Goal: Contribute content: Add original content to the website for others to see

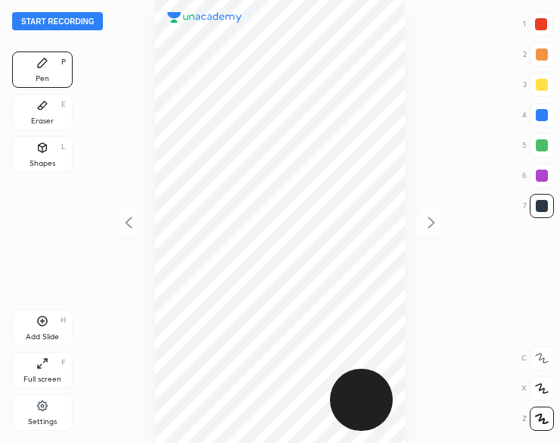
scroll to position [443, 318]
click at [70, 19] on button "Start recording" at bounding box center [57, 21] width 91 height 18
click at [54, 146] on div "Shapes L" at bounding box center [42, 154] width 61 height 36
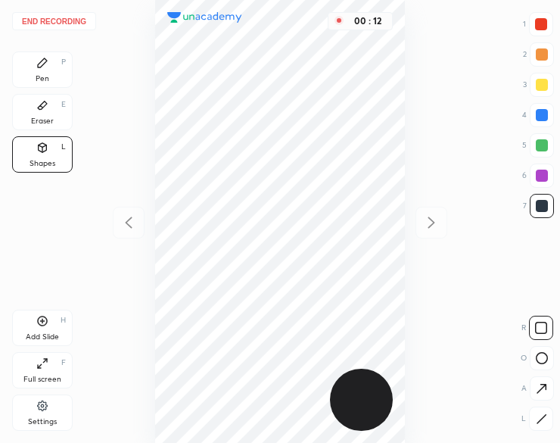
click at [42, 161] on div "Shapes" at bounding box center [43, 164] width 26 height 8
click at [548, 418] on div at bounding box center [541, 418] width 24 height 24
click at [56, 73] on div "Pen P" at bounding box center [42, 69] width 61 height 36
click at [61, 78] on div "Pen P" at bounding box center [42, 69] width 61 height 36
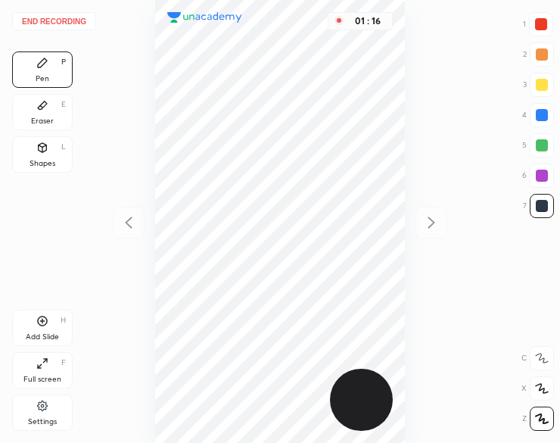
click at [45, 23] on button "End recording" at bounding box center [54, 21] width 84 height 18
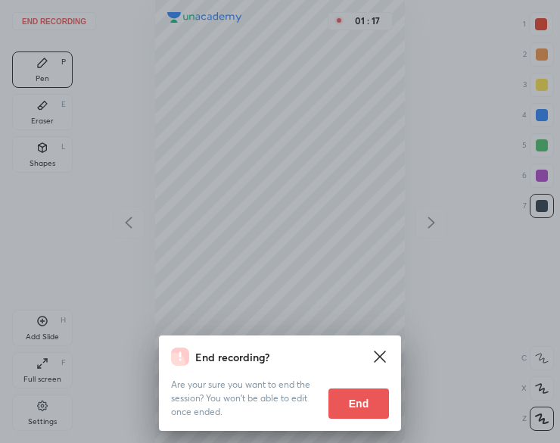
click at [352, 402] on button "End" at bounding box center [358, 403] width 61 height 30
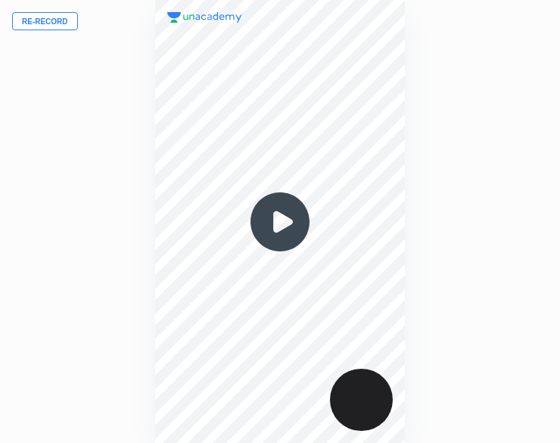
click at [42, 26] on button "Re-record" at bounding box center [45, 21] width 66 height 18
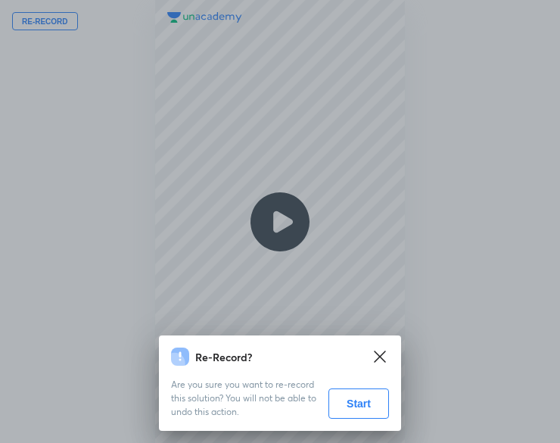
click at [356, 408] on button "Start" at bounding box center [358, 403] width 61 height 30
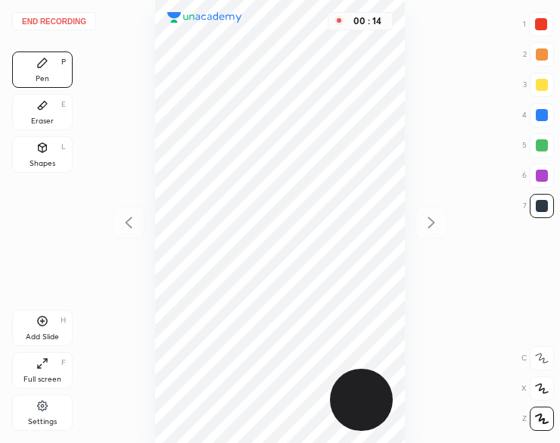
click at [39, 157] on div "Shapes L" at bounding box center [42, 154] width 61 height 36
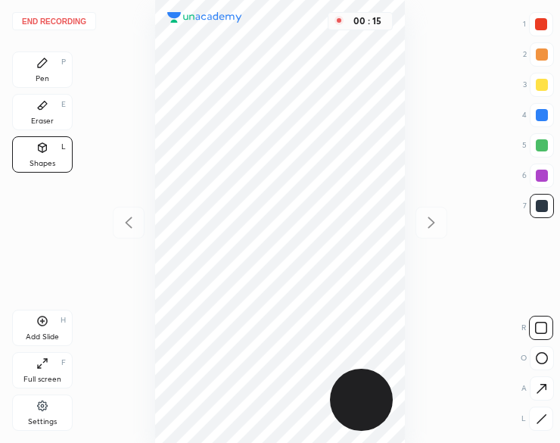
click at [537, 417] on icon at bounding box center [541, 418] width 11 height 11
click at [537, 416] on icon at bounding box center [541, 418] width 11 height 11
click at [36, 58] on icon at bounding box center [42, 63] width 12 height 12
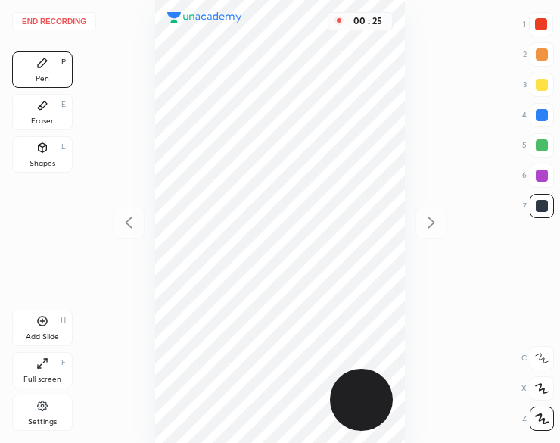
click at [39, 152] on icon at bounding box center [42, 147] width 12 height 12
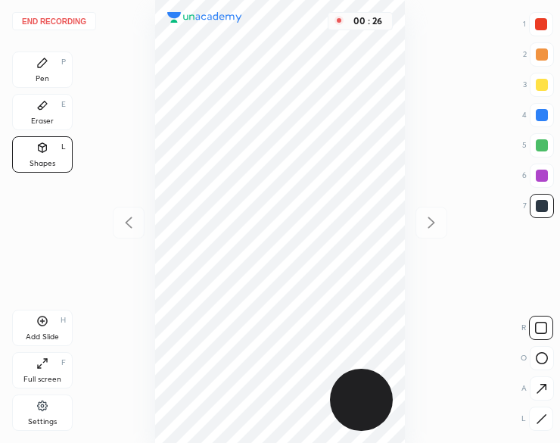
click at [545, 426] on div at bounding box center [541, 418] width 24 height 24
click at [544, 420] on icon at bounding box center [541, 418] width 11 height 11
click at [17, 66] on div "Pen P" at bounding box center [42, 69] width 61 height 36
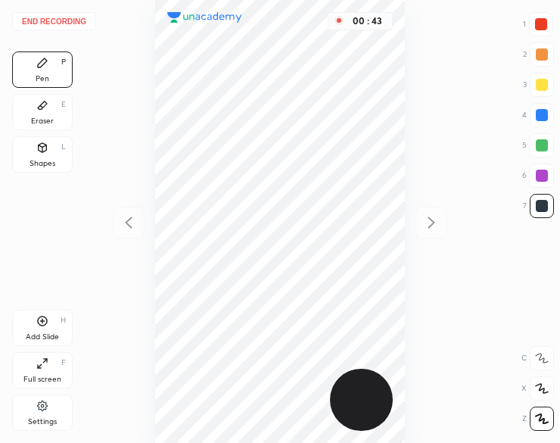
click at [42, 66] on icon at bounding box center [42, 63] width 12 height 12
click at [36, 108] on div "Eraser E" at bounding box center [42, 112] width 61 height 36
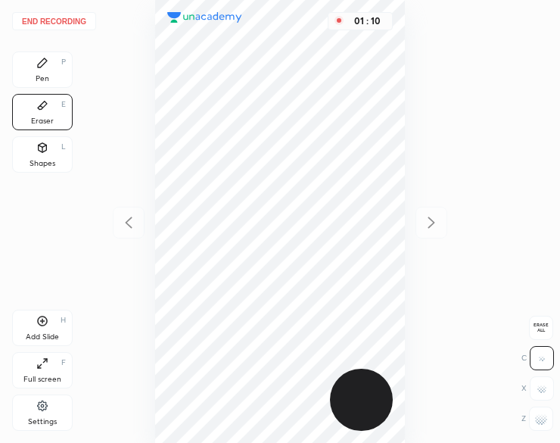
click at [44, 61] on icon at bounding box center [42, 62] width 9 height 9
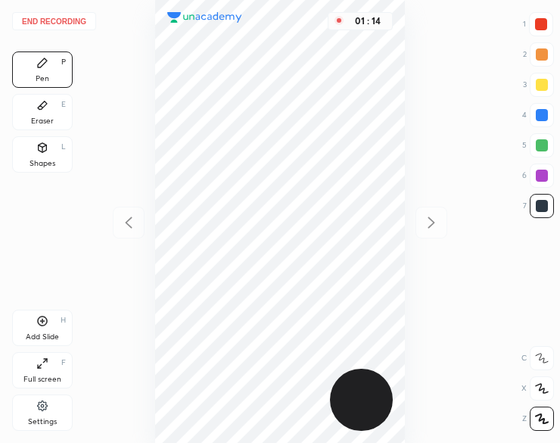
click at [47, 326] on icon at bounding box center [42, 321] width 12 height 12
click at [129, 225] on icon at bounding box center [129, 221] width 7 height 11
click at [424, 227] on icon at bounding box center [431, 222] width 18 height 18
click at [50, 328] on div "Add Slide H" at bounding box center [42, 327] width 61 height 36
click at [73, 20] on button "End recording" at bounding box center [54, 21] width 84 height 18
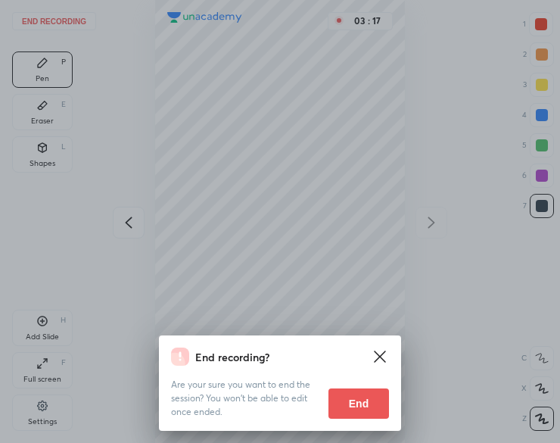
click at [351, 411] on button "End" at bounding box center [358, 403] width 61 height 30
